Goal: Navigation & Orientation: Find specific page/section

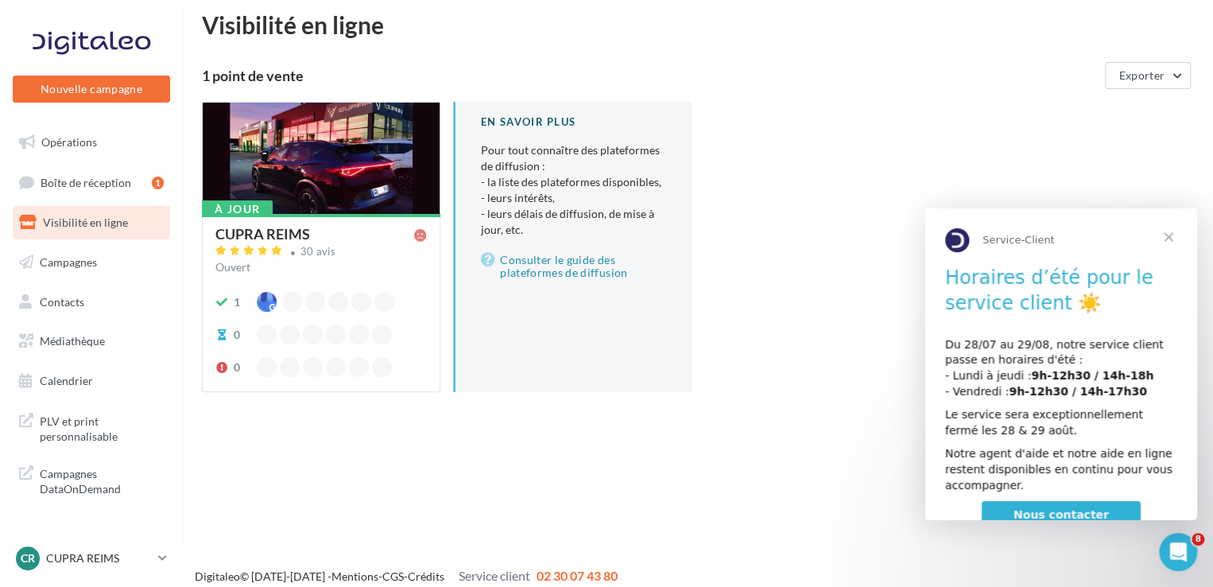
scroll to position [25, 0]
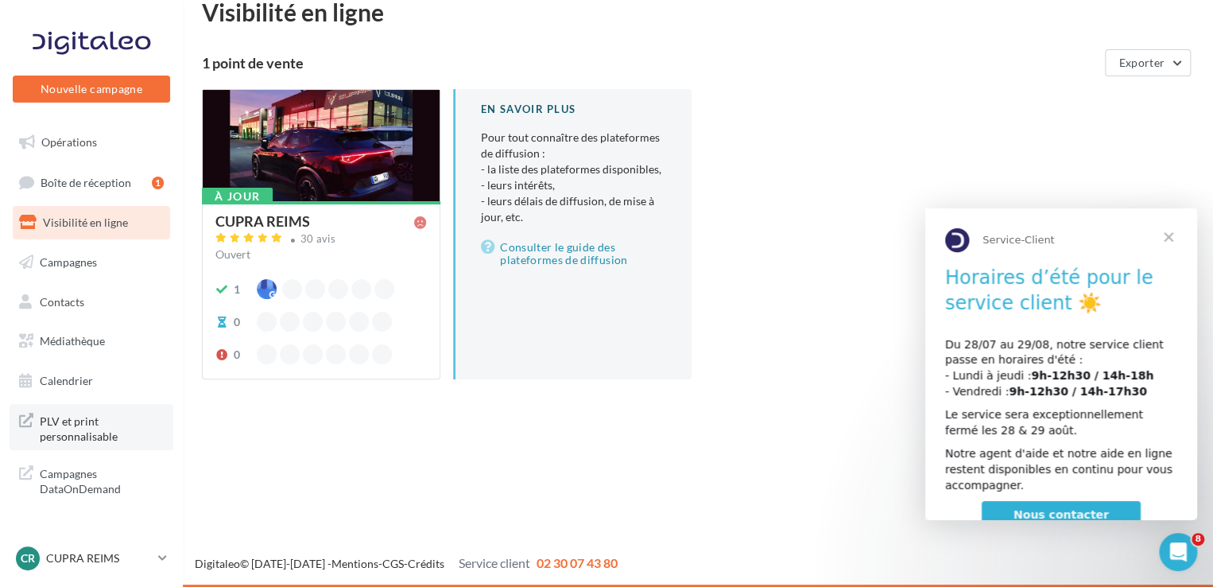
click at [73, 431] on span "PLV et print personnalisable" at bounding box center [102, 427] width 124 height 34
click at [101, 564] on p "CUPRA REIMS" at bounding box center [99, 558] width 106 height 16
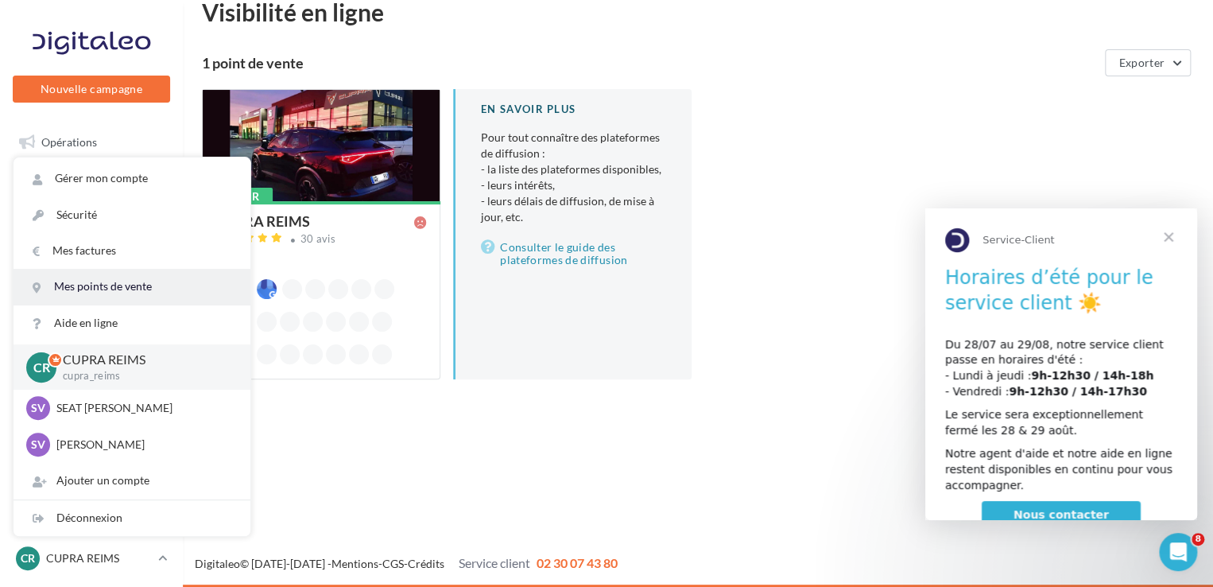
click at [130, 286] on link "Mes points de vente" at bounding box center [132, 287] width 237 height 36
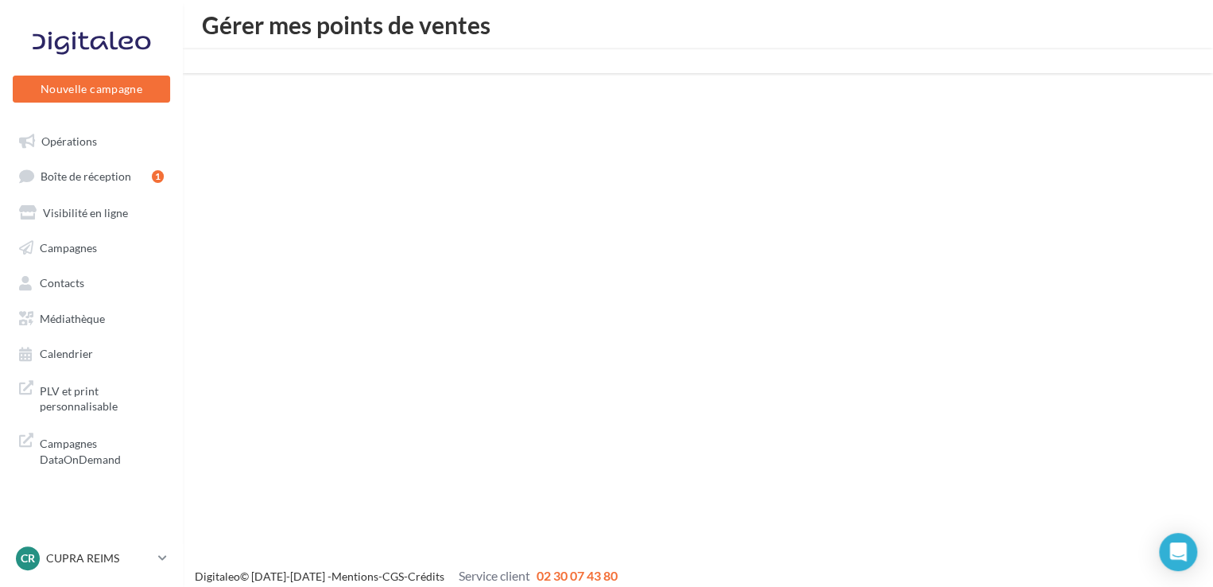
scroll to position [25, 0]
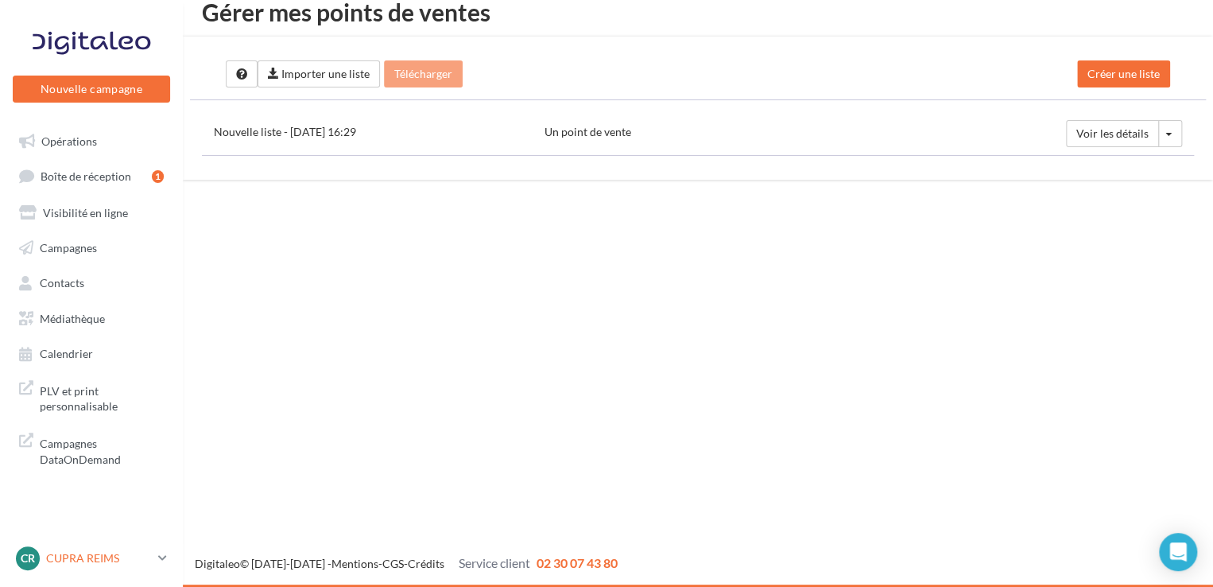
click at [102, 551] on p "CUPRA REIMS" at bounding box center [99, 558] width 106 height 16
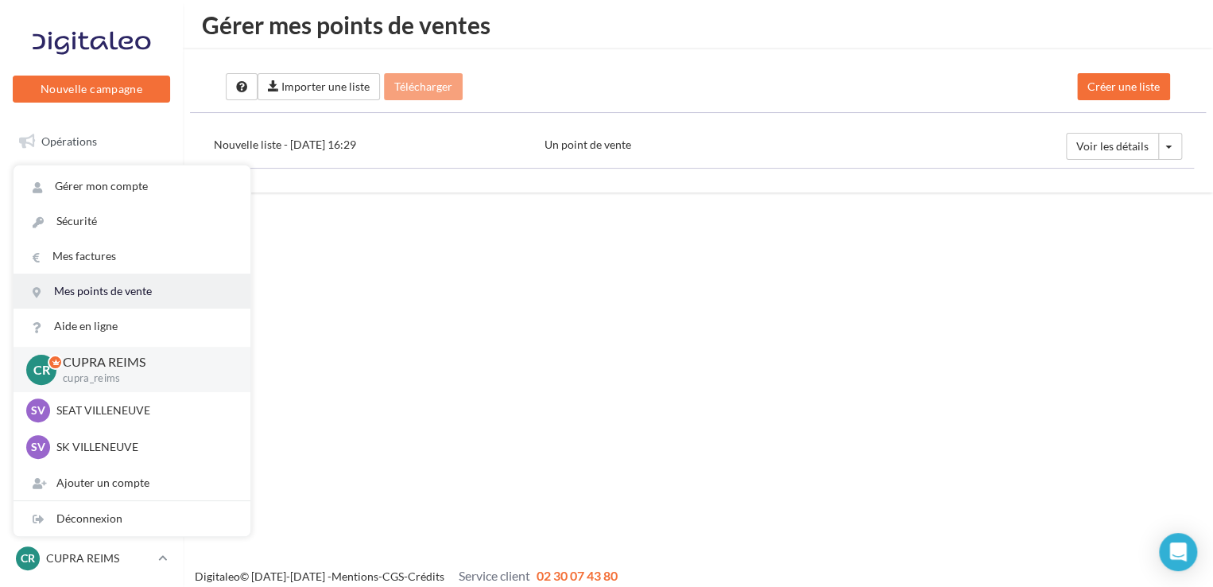
scroll to position [0, 0]
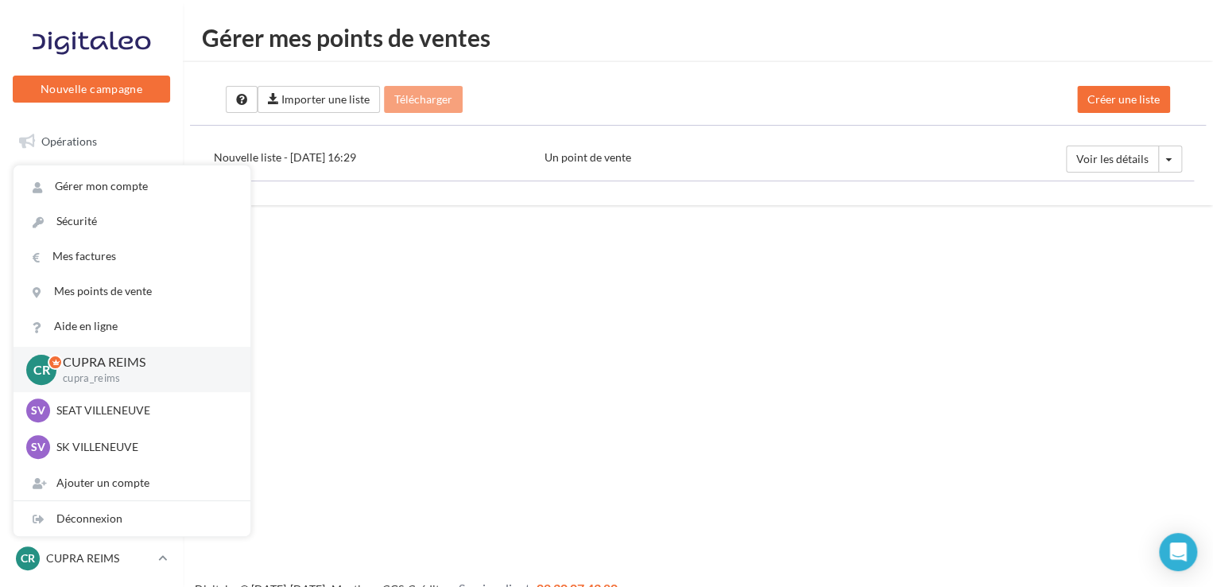
click at [513, 360] on div "Nouvelle campagne Nouvelle campagne Opérations Boîte de réception 1 Visibilité …" at bounding box center [606, 318] width 1213 height 587
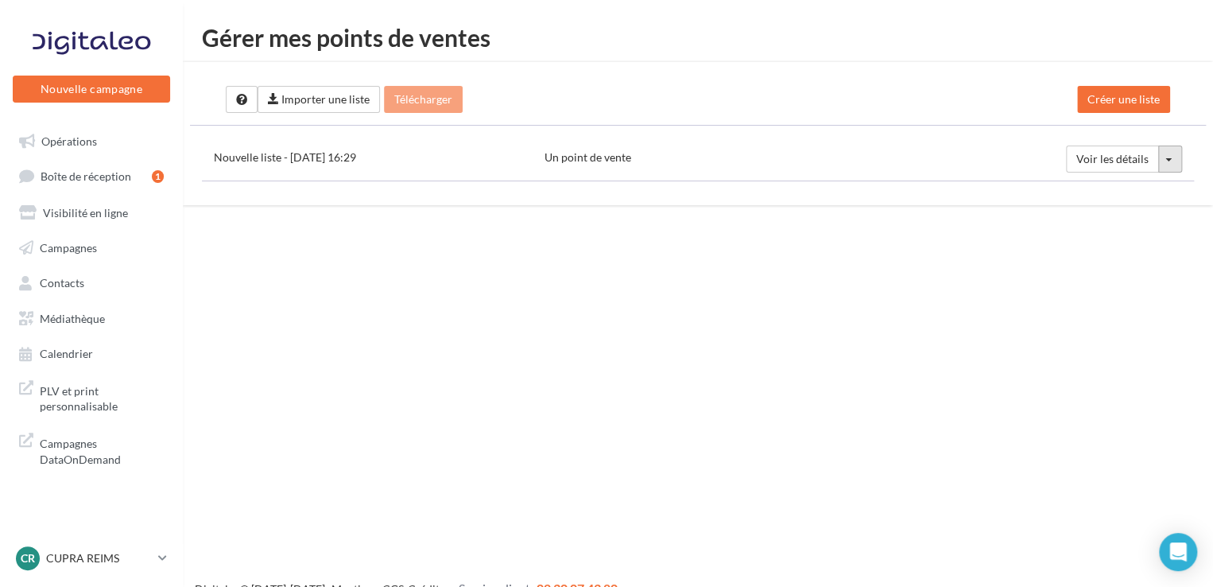
click at [1171, 159] on span "button" at bounding box center [1168, 159] width 6 height 3
click at [318, 161] on div "Nouvelle liste - 04/23/2024 16:29" at bounding box center [367, 157] width 307 height 24
click at [102, 177] on span "Boîte de réception" at bounding box center [86, 176] width 91 height 14
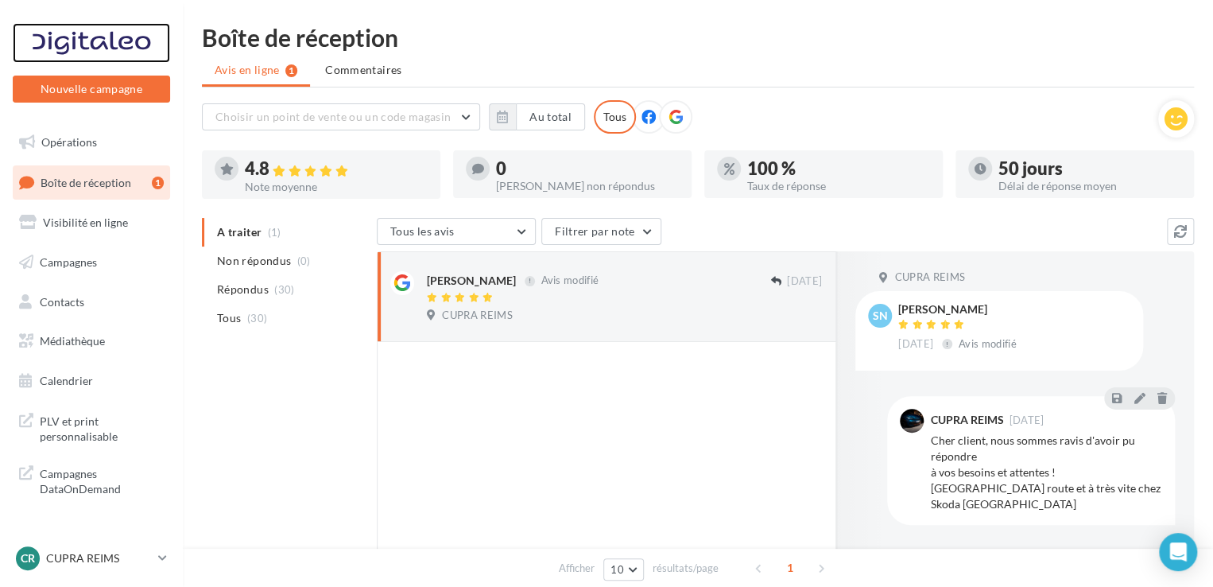
click at [85, 37] on div at bounding box center [91, 43] width 127 height 40
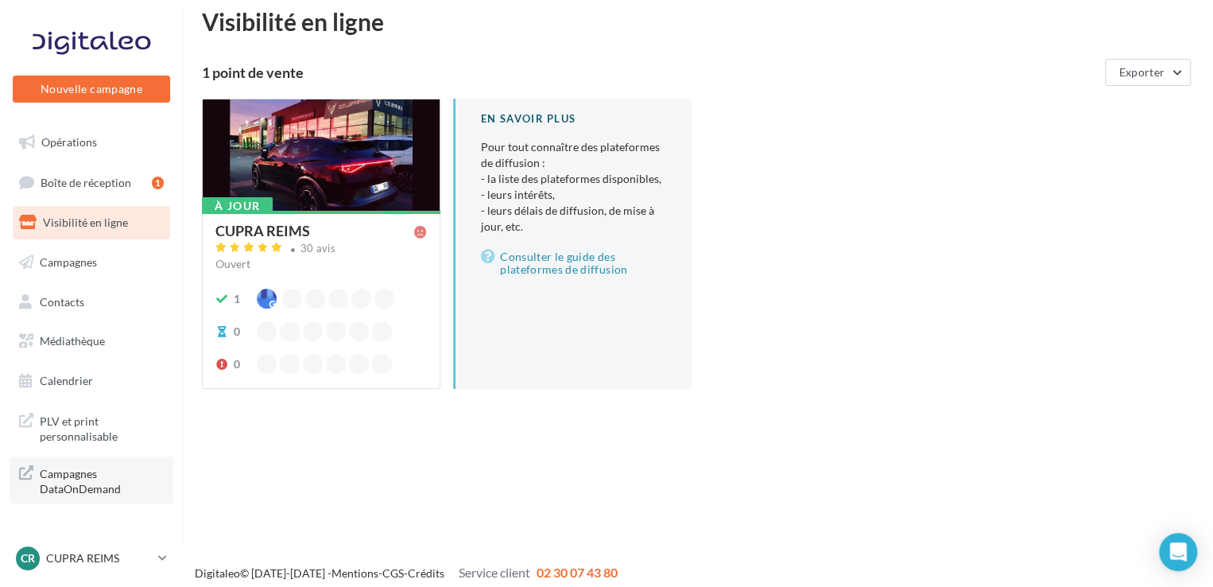
scroll to position [25, 0]
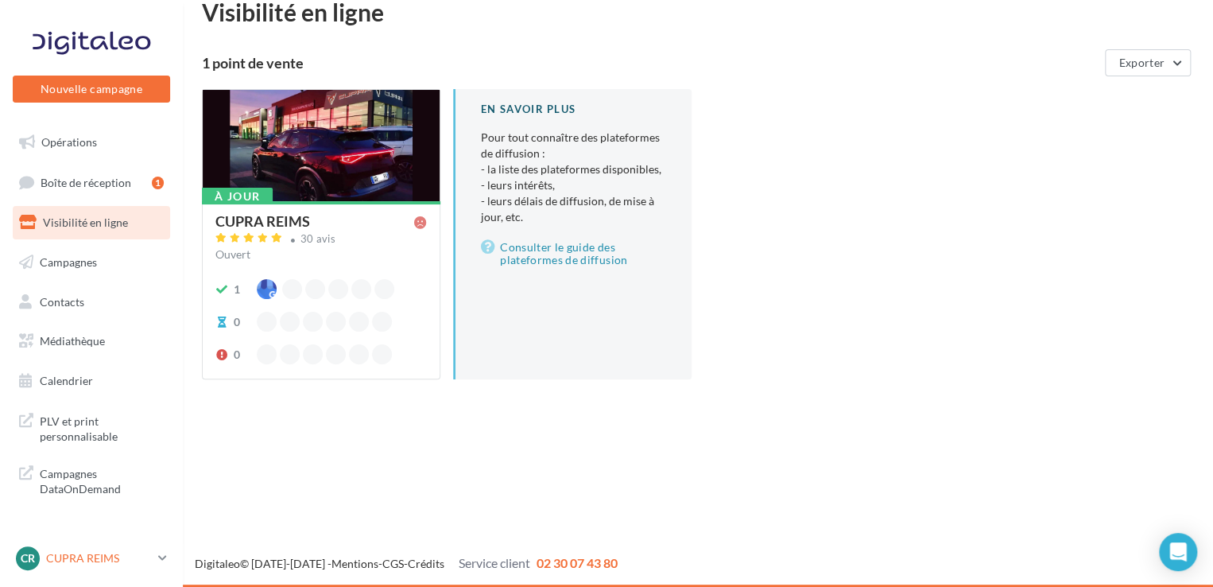
click at [151, 552] on p "CUPRA REIMS" at bounding box center [99, 558] width 106 height 16
